Goal: Communication & Community: Answer question/provide support

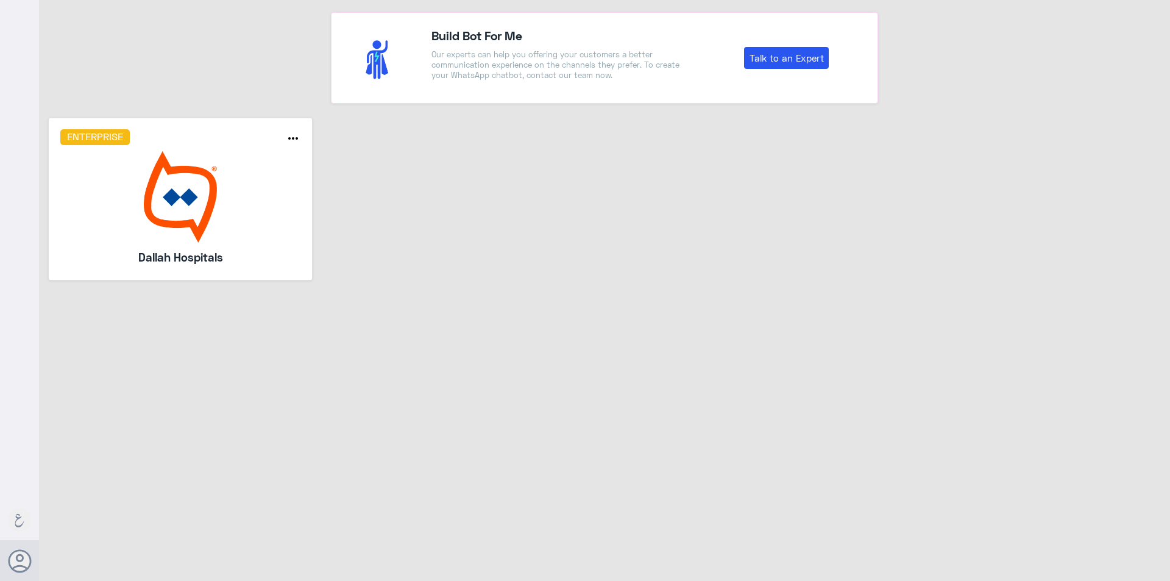
click at [182, 214] on img at bounding box center [180, 196] width 241 height 91
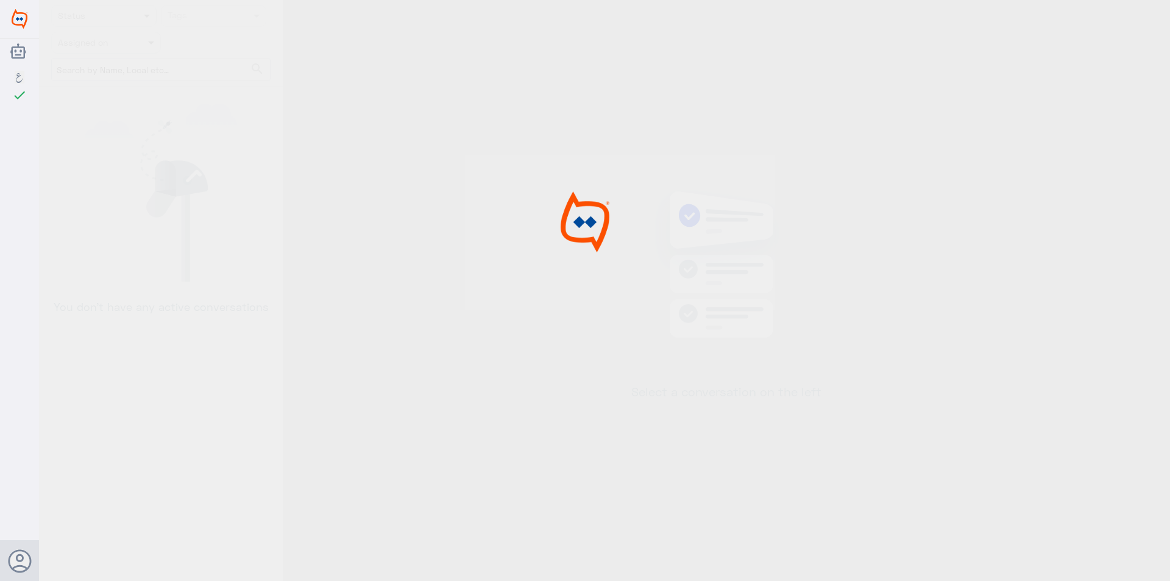
click at [182, 214] on div at bounding box center [585, 292] width 1170 height 585
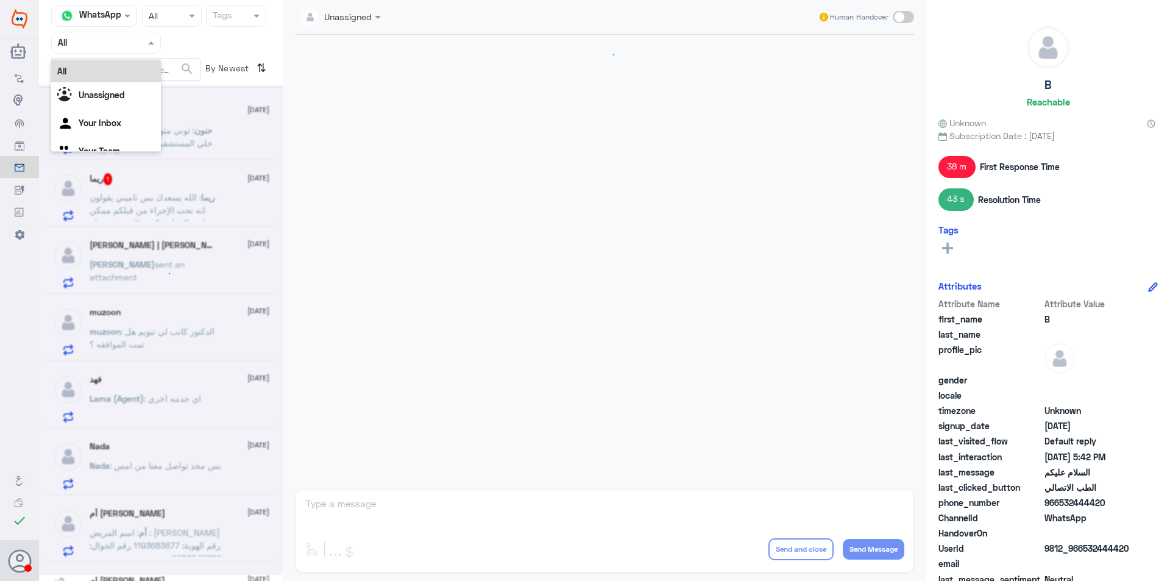
click at [80, 50] on div "Agent Filter All" at bounding box center [106, 43] width 110 height 22
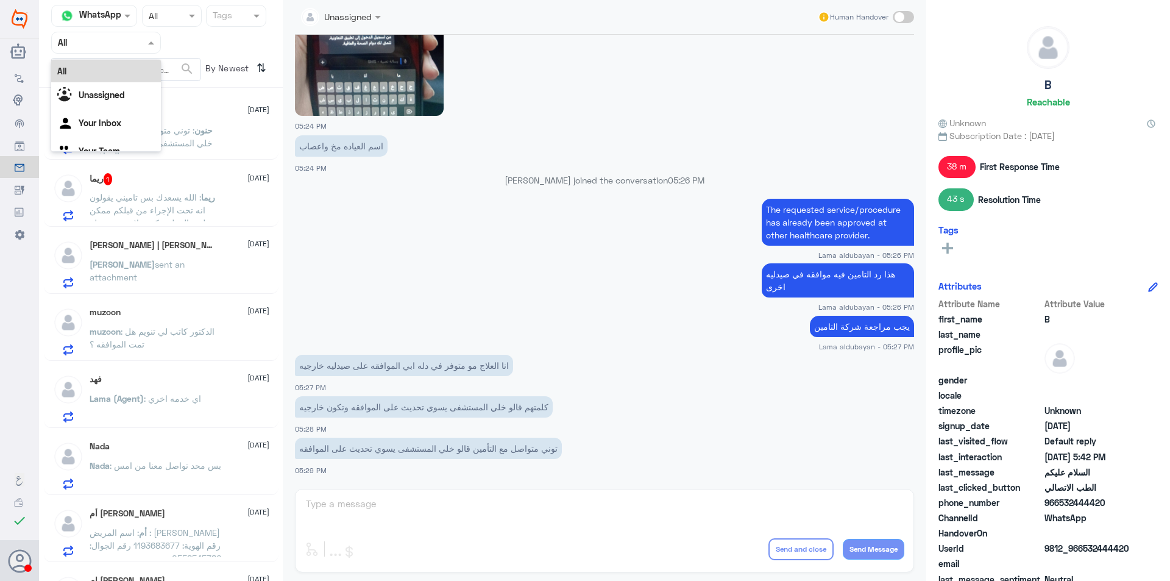
click at [382, 15] on span at bounding box center [379, 16] width 15 height 13
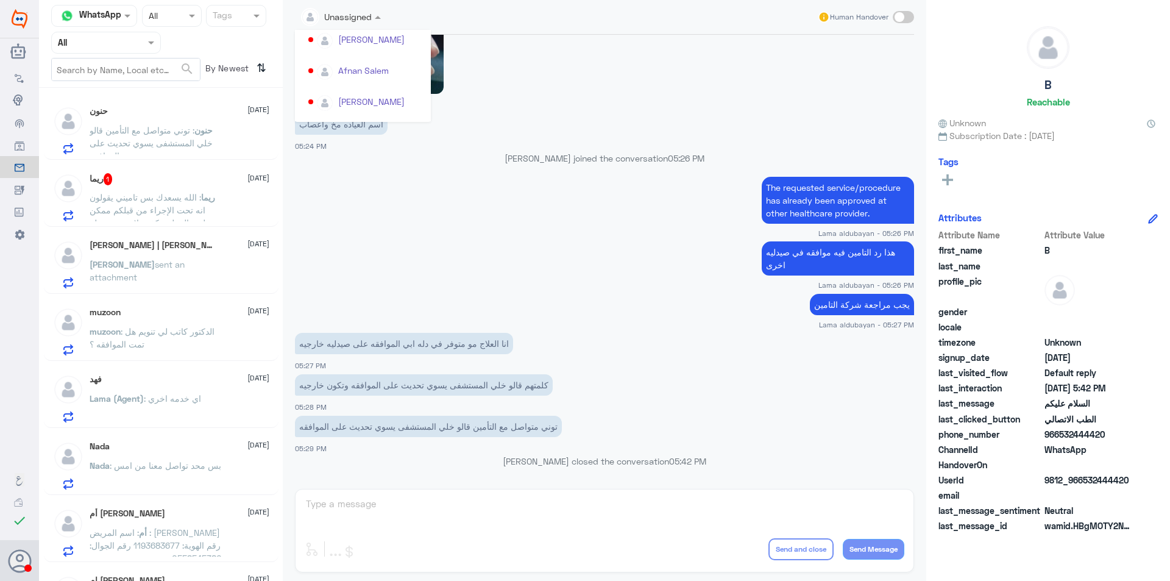
scroll to position [0, 0]
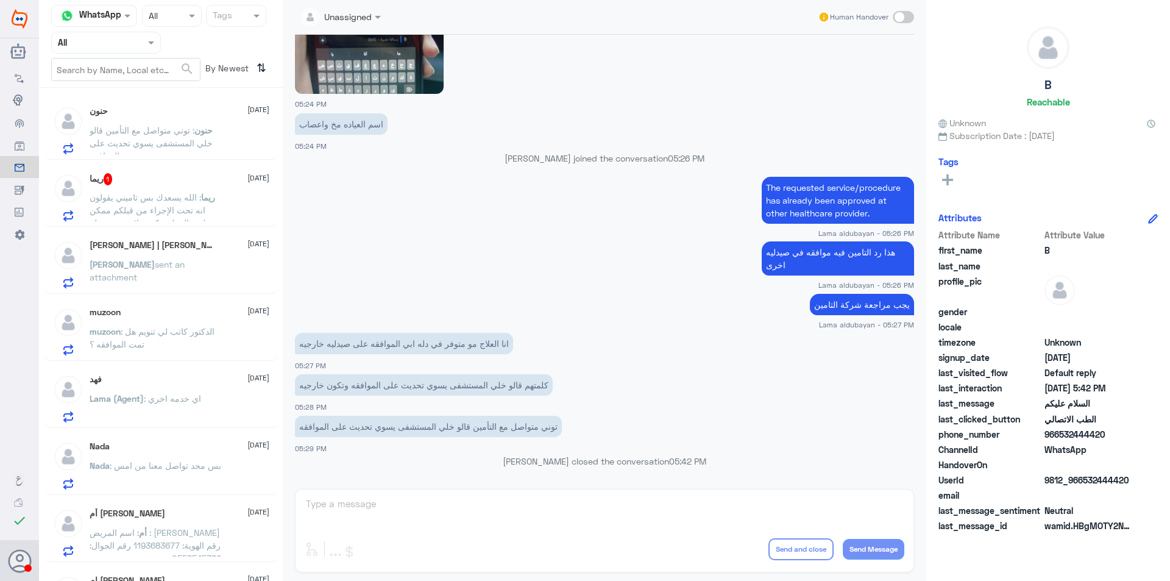
click at [357, 19] on div at bounding box center [341, 16] width 92 height 14
click at [381, 16] on span at bounding box center [379, 16] width 15 height 13
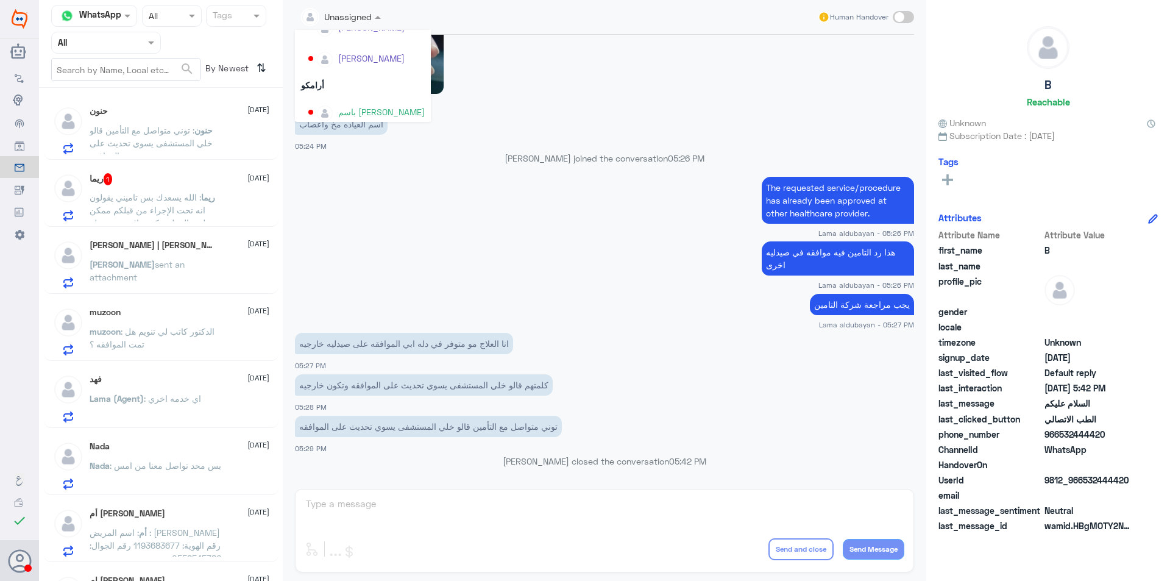
scroll to position [331, 0]
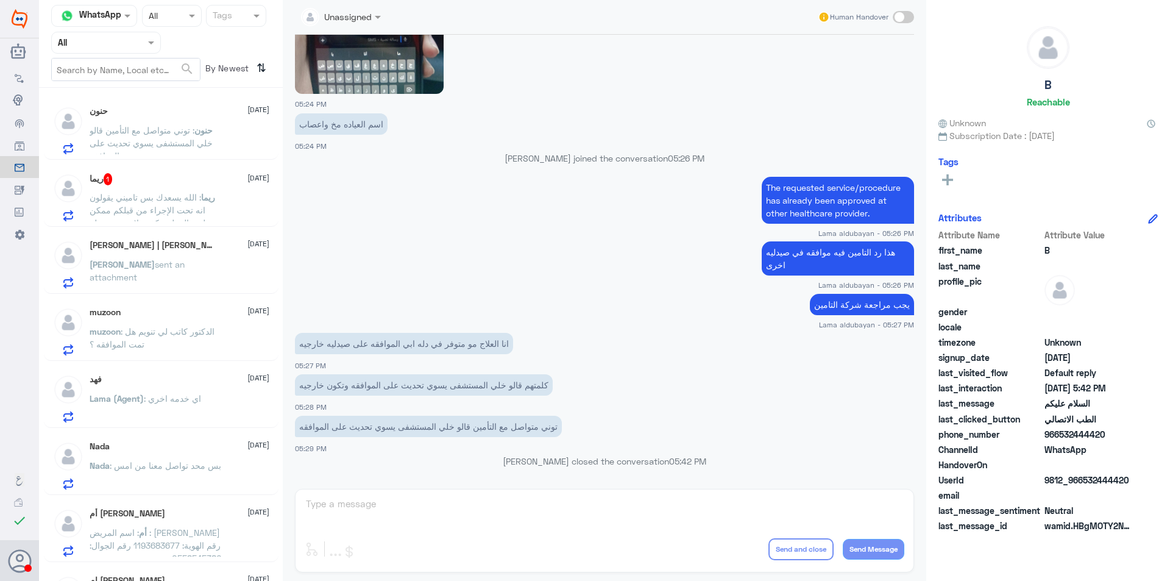
click at [527, 129] on app-msgs-text "اسم العياده مخ واعصاب" at bounding box center [604, 124] width 619 height 23
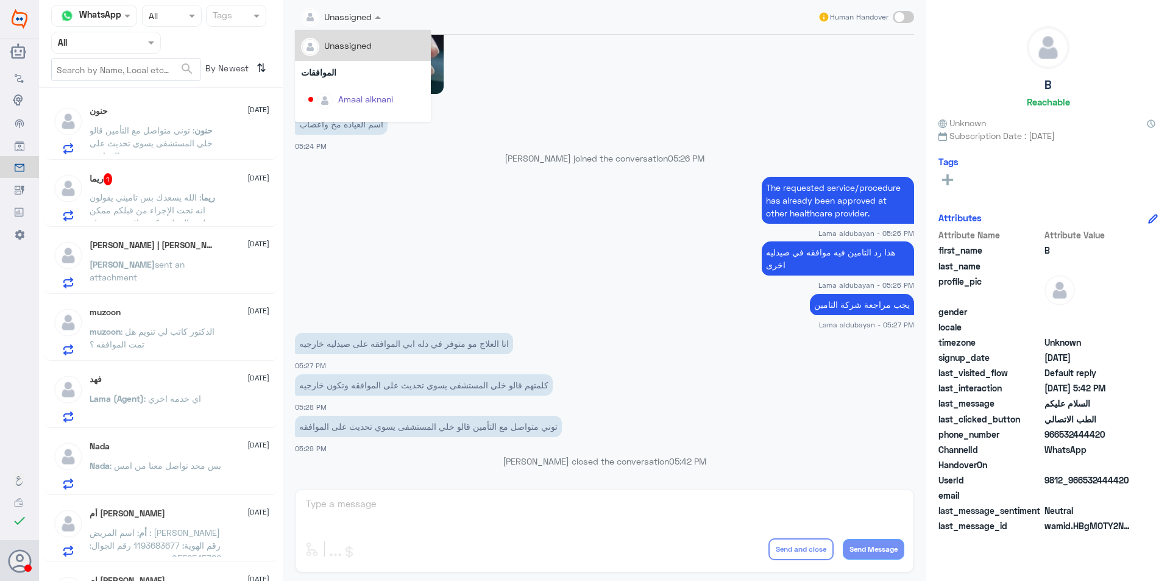
click at [372, 18] on span at bounding box center [379, 16] width 15 height 13
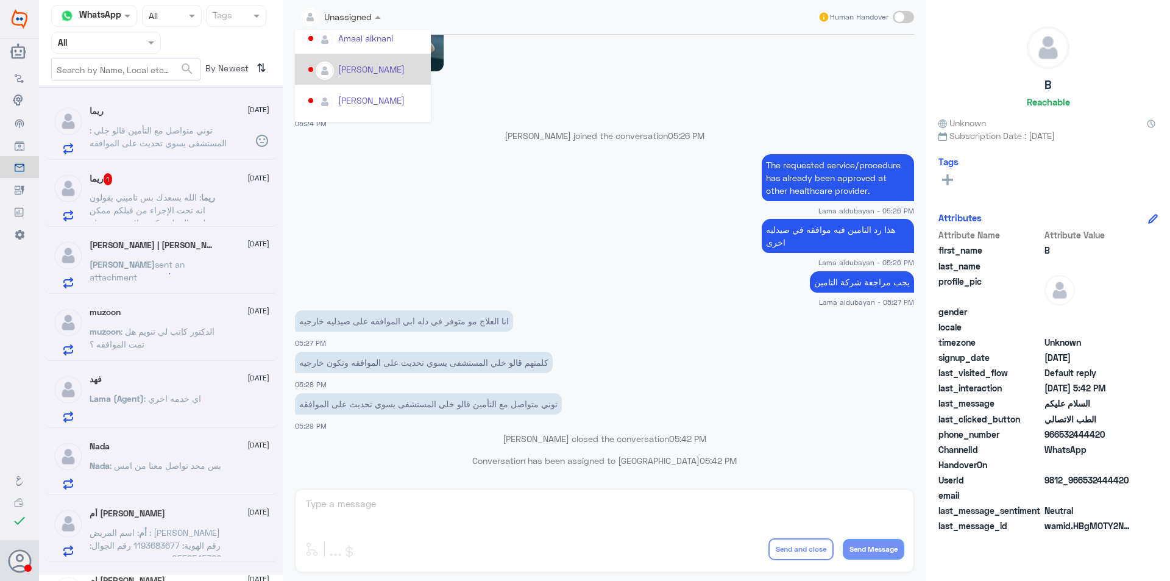
click at [464, 202] on app-msgs-text "The requested service/procedure has already been approved at other healthcare p…" at bounding box center [604, 178] width 619 height 48
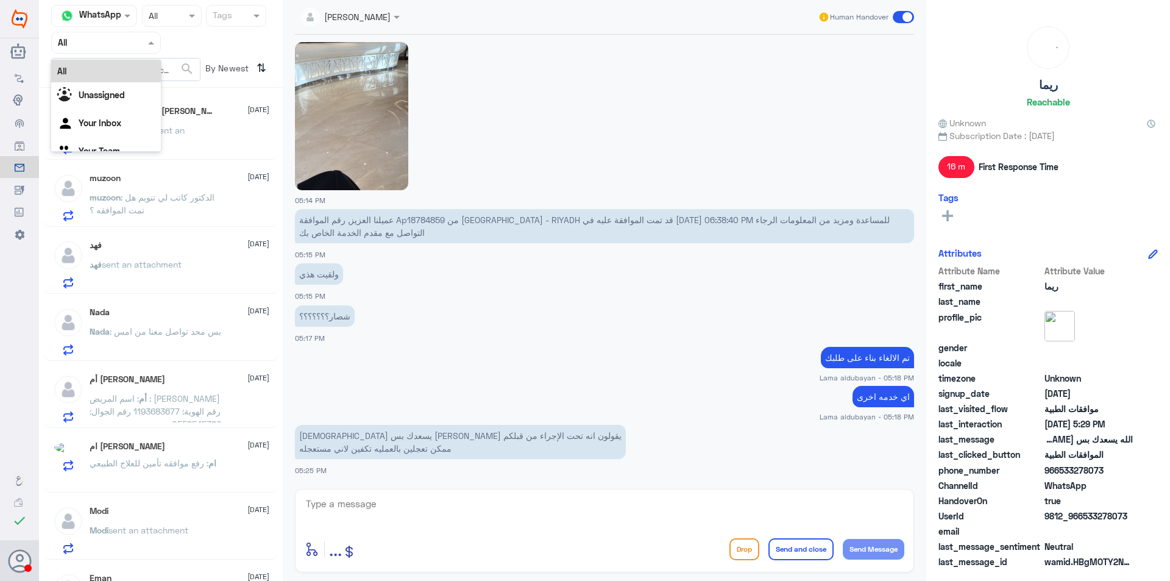
click at [119, 50] on div "Agent Filter All" at bounding box center [106, 43] width 110 height 22
click at [127, 113] on div "Your Inbox" at bounding box center [106, 124] width 110 height 28
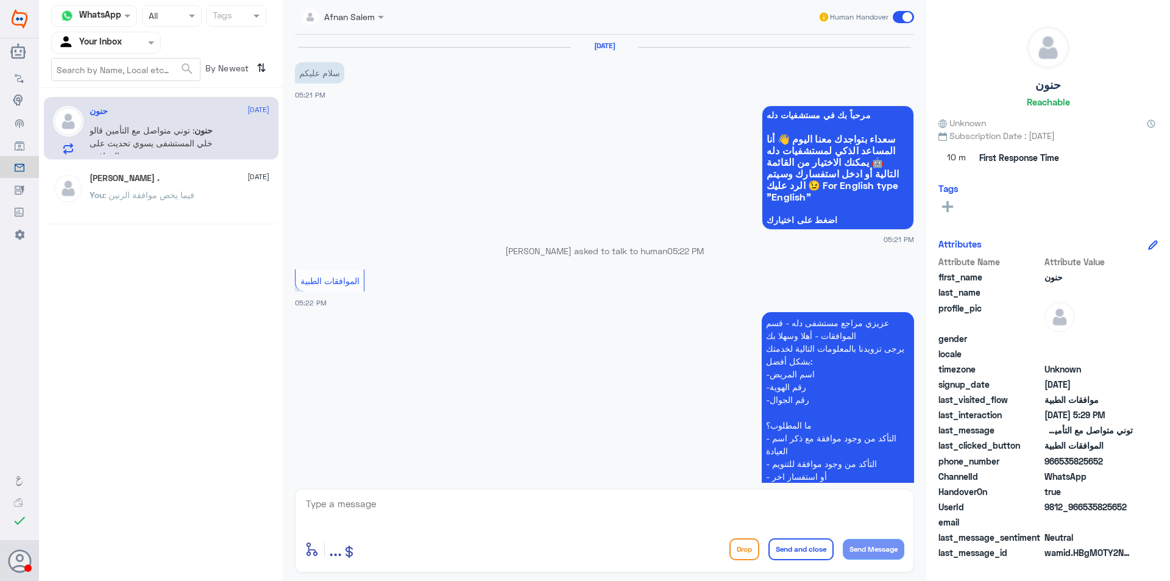
scroll to position [896, 0]
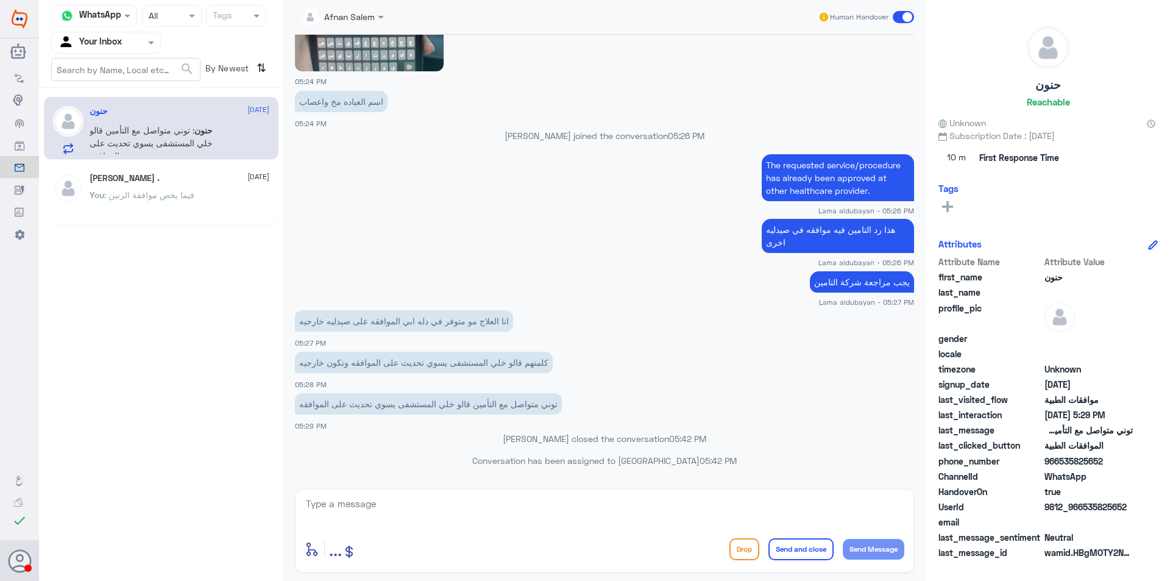
click at [583, 505] on textarea at bounding box center [605, 511] width 600 height 30
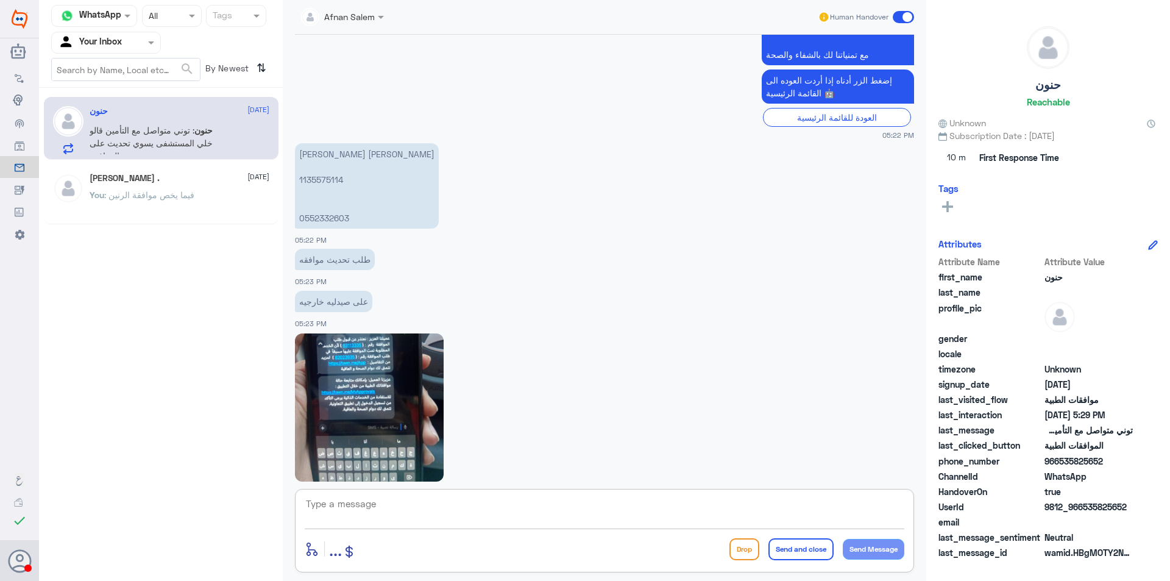
scroll to position [488, 0]
click at [364, 366] on img at bounding box center [369, 406] width 149 height 148
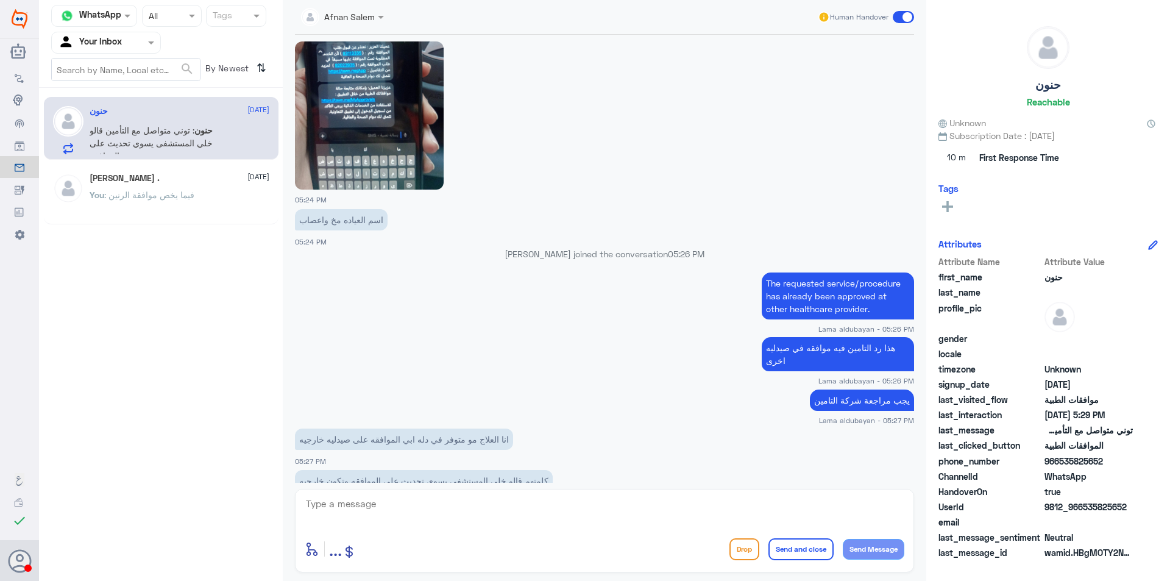
scroll to position [896, 0]
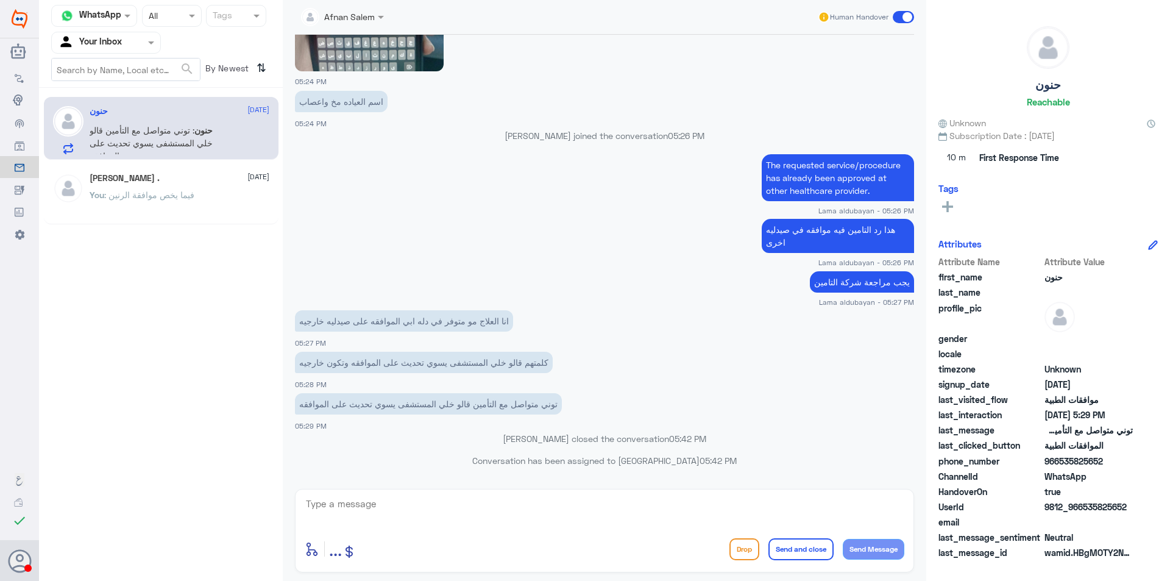
click at [579, 506] on textarea at bounding box center [605, 511] width 600 height 30
type textarea "f"
click at [723, 503] on textarea "عزيزي الطلب تم رفضه" at bounding box center [605, 511] width 600 height 30
click at [652, 501] on textarea "عزيزي الطلب تم رفضه من قبل التأمين بسبب وجود موافقه مسبقه بتاريخ [DATE] في صيدل…" at bounding box center [605, 511] width 600 height 30
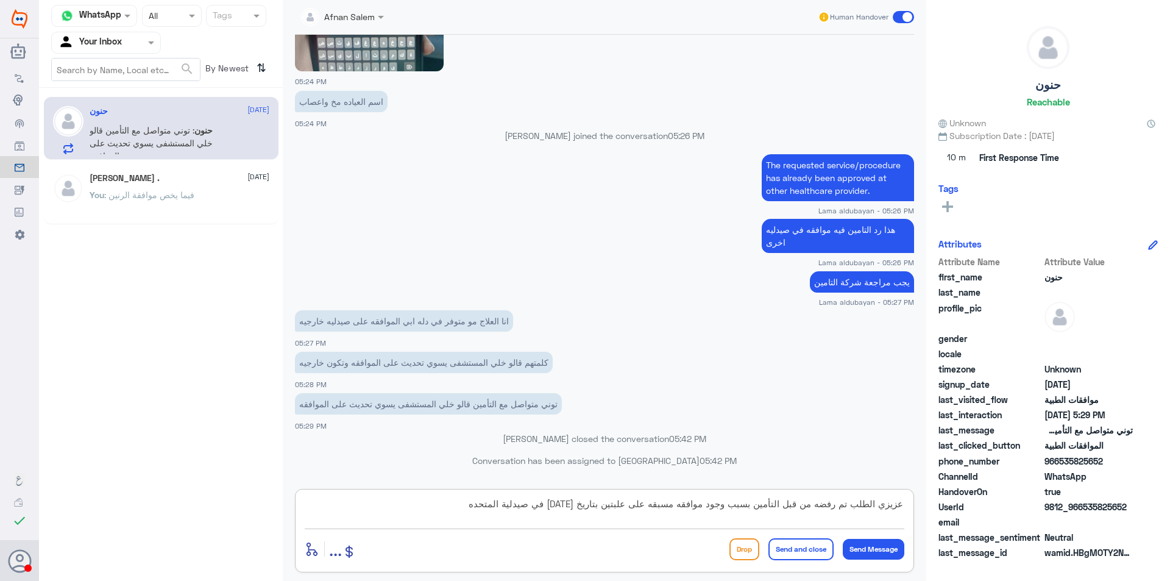
click at [904, 505] on textarea "عزيزي الطلب تم رفضه من قبل التأمين بسبب وجود موافقه مسبقه على علبتين بتاريخ [DA…" at bounding box center [605, 511] width 600 height 30
click at [864, 500] on textarea "عزيزي الطلب تم رفضه من قبل التأمين بسبب وجود موافقه مسبقه على علبتين بتاريخ [DA…" at bounding box center [605, 511] width 600 height 30
type textarea "[PERSON_NAME] طلب [DATE] تم رفضه من قبل التأمين بسبب وجود موافقه مسبقه على علبت…"
drag, startPoint x: 437, startPoint y: 506, endPoint x: 997, endPoint y: 534, distance: 560.2
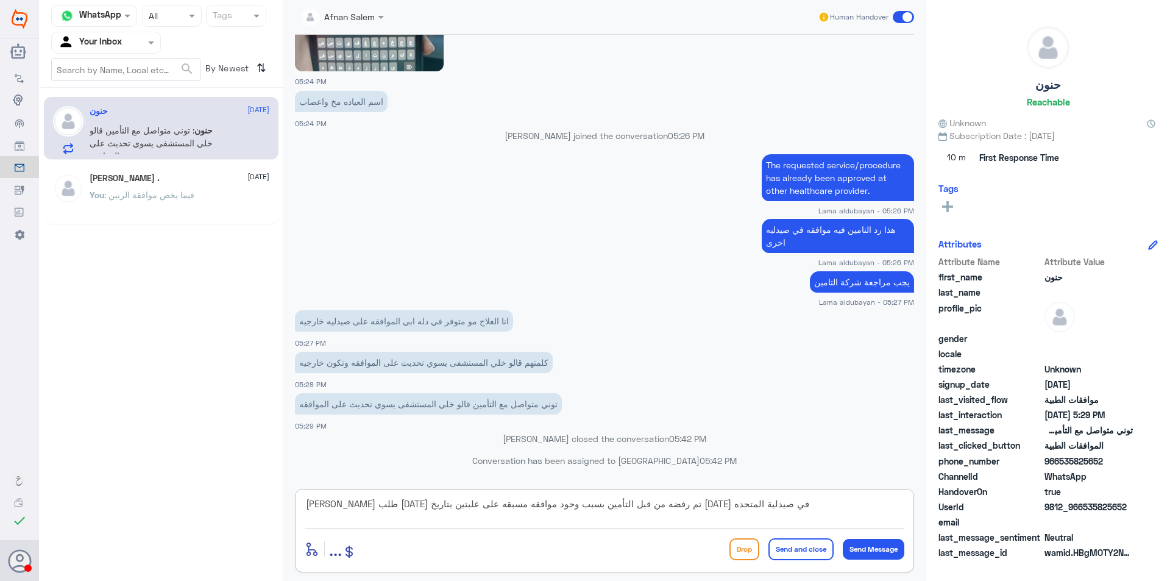
click at [997, 534] on div "Channel WhatsApp Status × All Tags Agent Filter Your Inbox search By Newest ⇅ ح…" at bounding box center [604, 292] width 1131 height 585
paste textarea "Please, give the client copy of tranferred approval to :UNITED PHARMACIES(TollF…"
type textarea "تم التحويل الى صيدلية المتحده عزيزي بإمكانك التوجه لإستلام الدواء Please, give …"
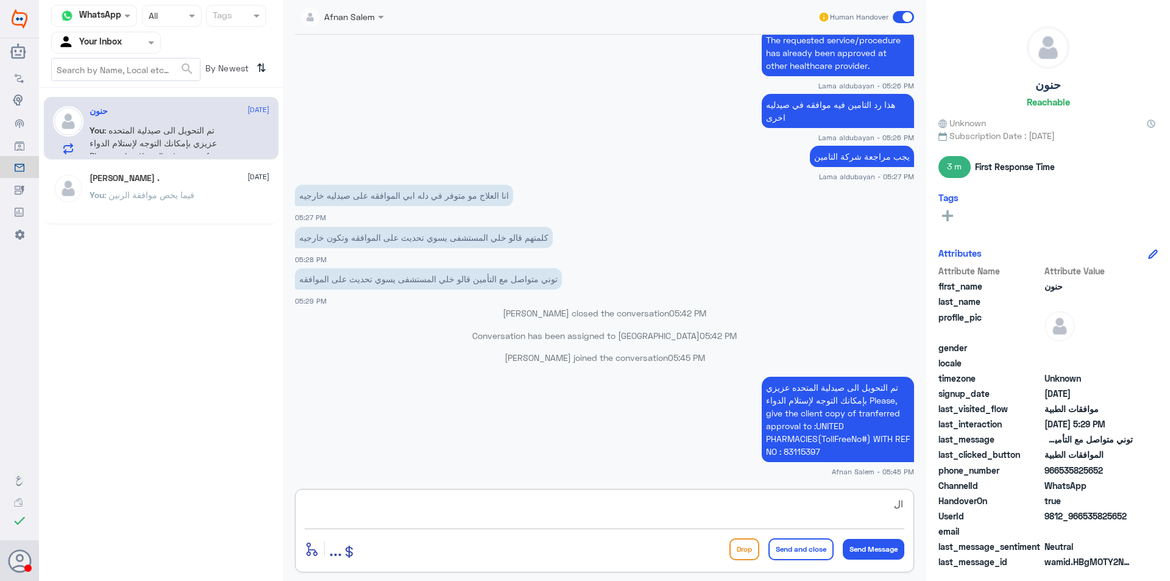
type textarea "ا"
type textarea "اي خدمه اخرى"
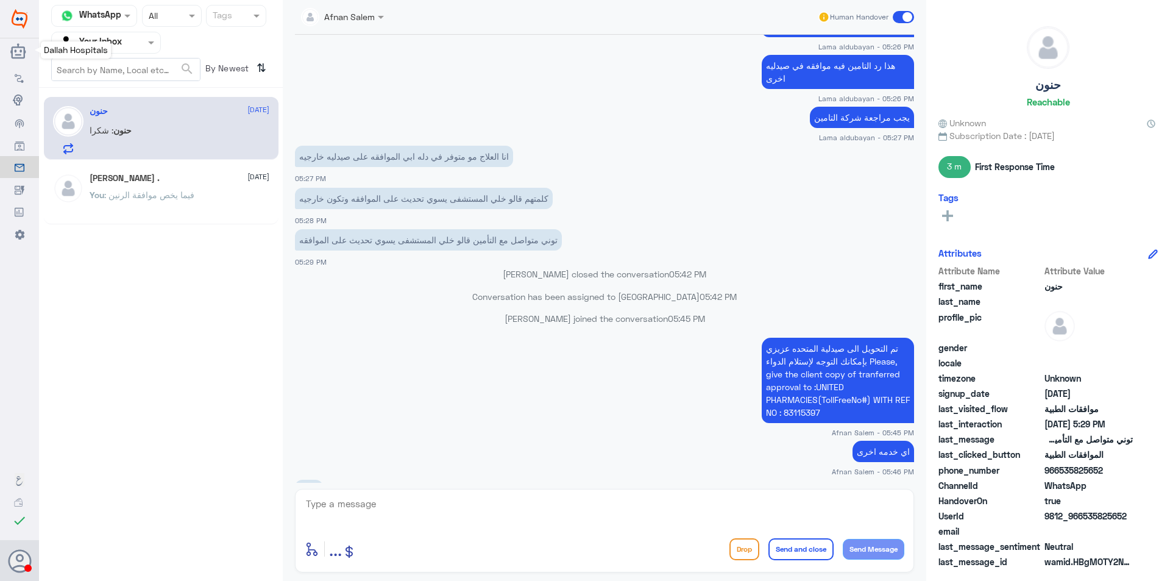
scroll to position [1079, 0]
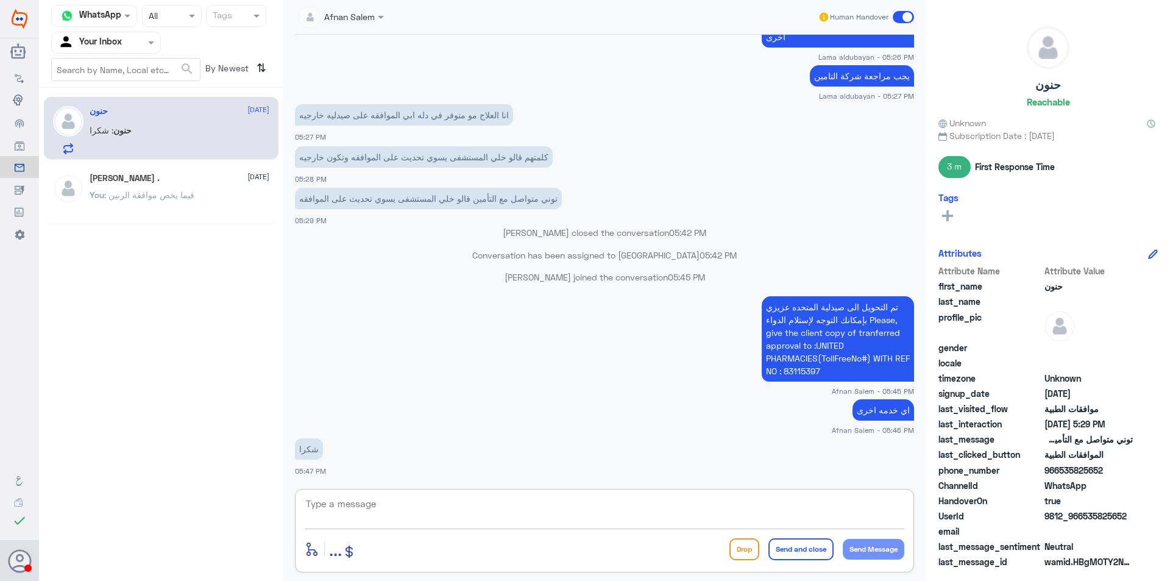
click at [843, 500] on textarea at bounding box center [605, 511] width 600 height 30
click at [850, 510] on textarea at bounding box center [605, 511] width 600 height 30
type textarea "العفو ونتمنى لك دوام الصحه والعافيه"
click at [814, 553] on button "Send and close" at bounding box center [801, 549] width 65 height 22
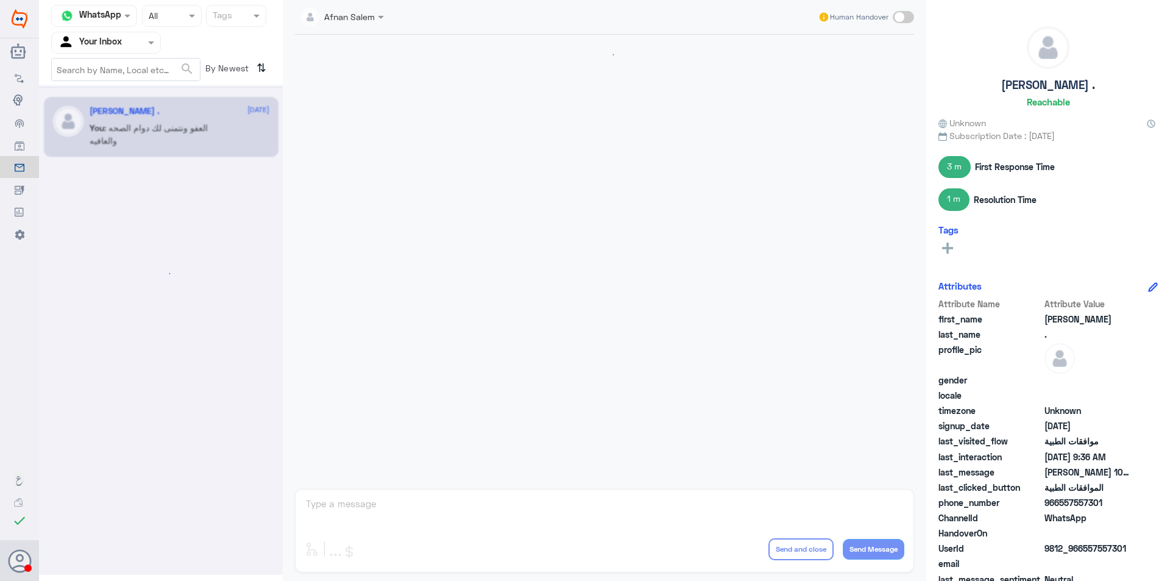
scroll to position [1266, 0]
